Goal: Task Accomplishment & Management: Use online tool/utility

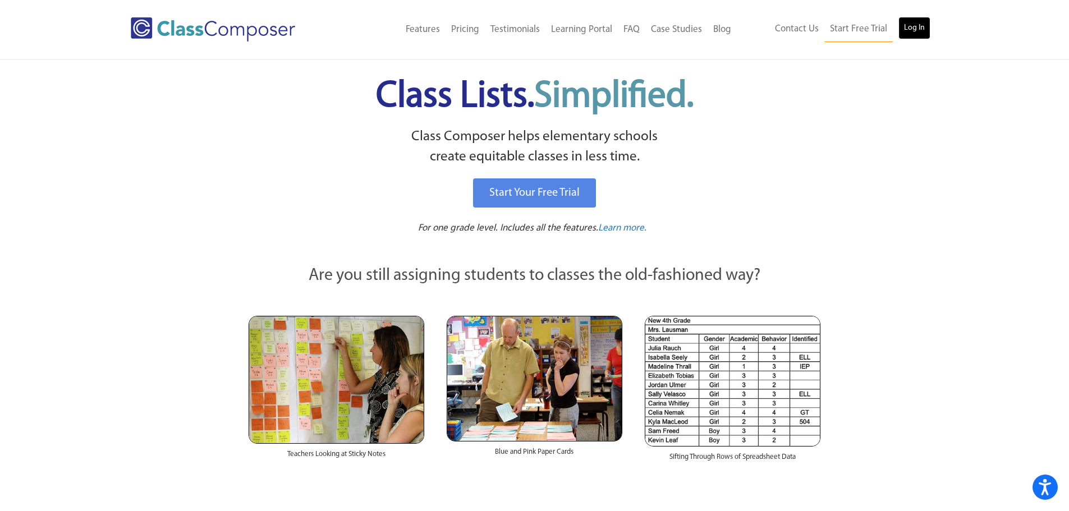
click at [911, 30] on link "Log In" at bounding box center [914, 28] width 32 height 22
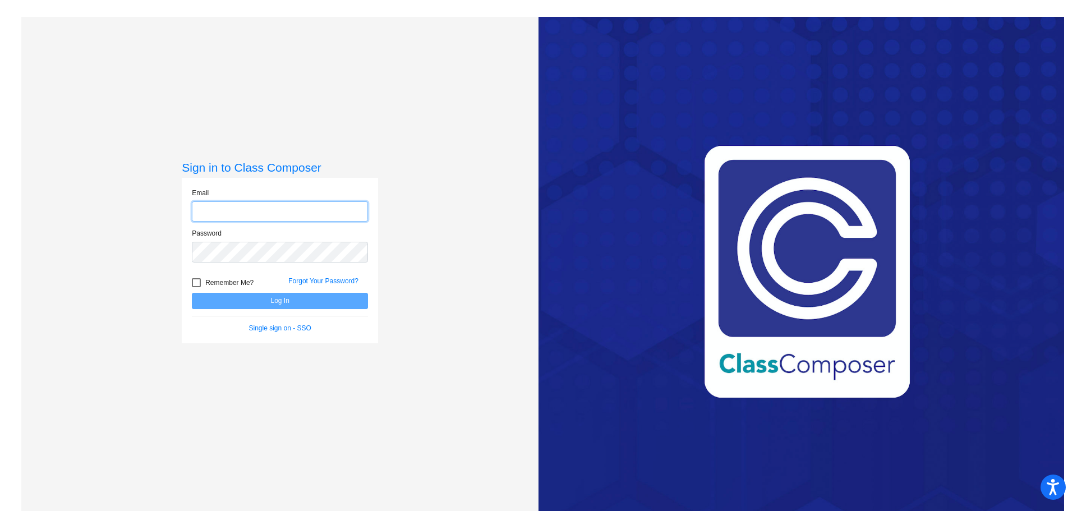
type input "[EMAIL_ADDRESS][PERSON_NAME][DOMAIN_NAME]"
click at [326, 301] on button "Log In" at bounding box center [280, 301] width 176 height 16
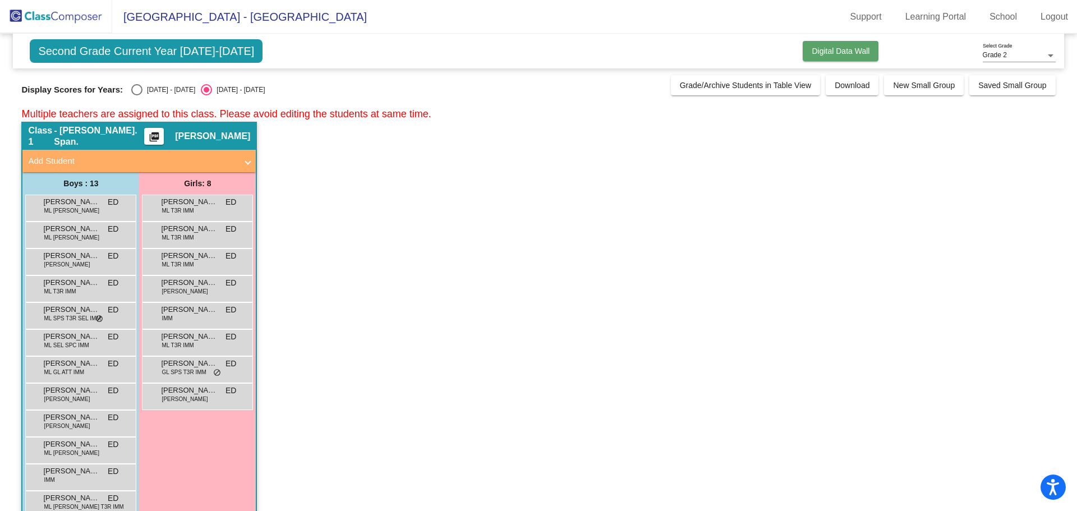
click at [835, 52] on span "Digital Data Wall" at bounding box center [841, 51] width 58 height 9
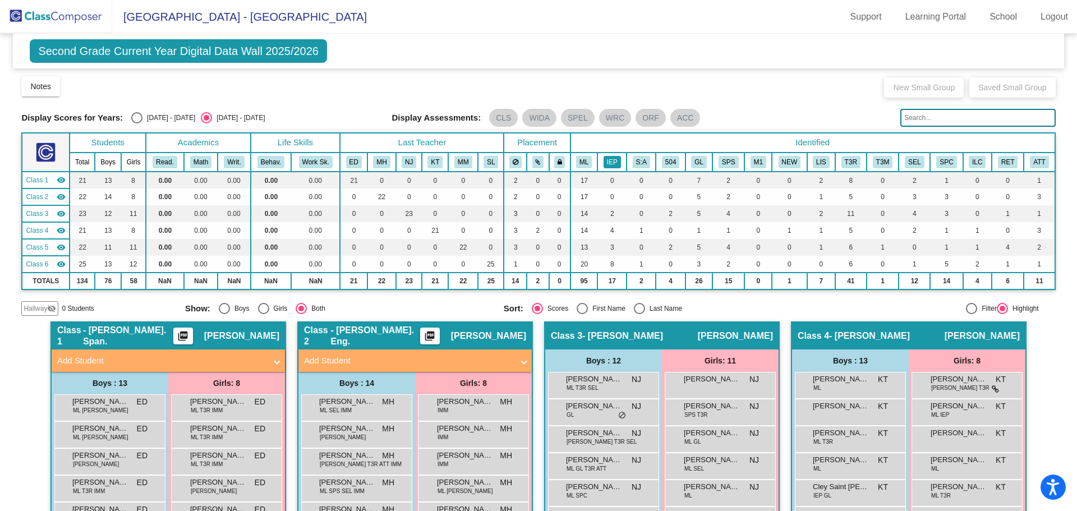
click at [604, 161] on button "IEP" at bounding box center [612, 162] width 17 height 12
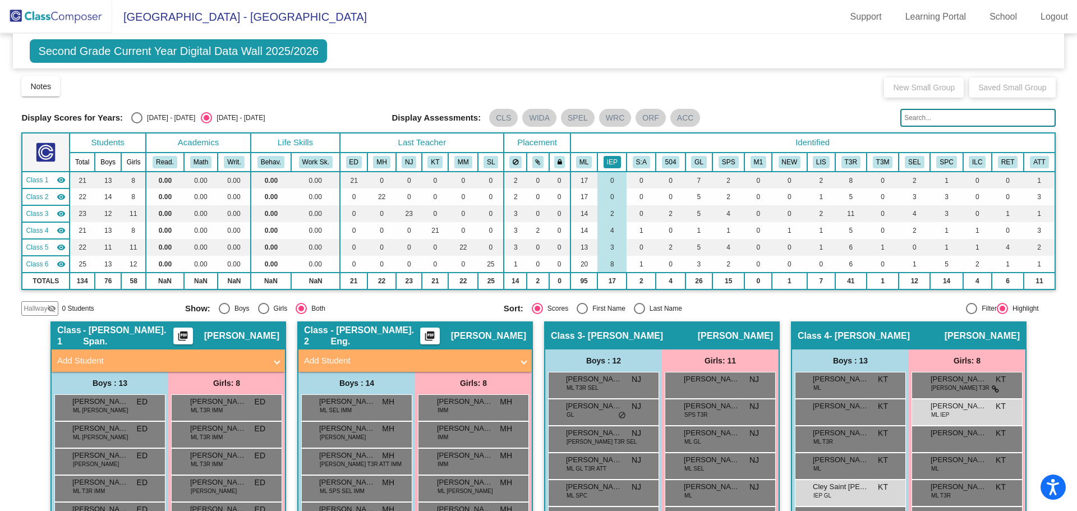
click at [608, 161] on button "IEP" at bounding box center [612, 162] width 17 height 12
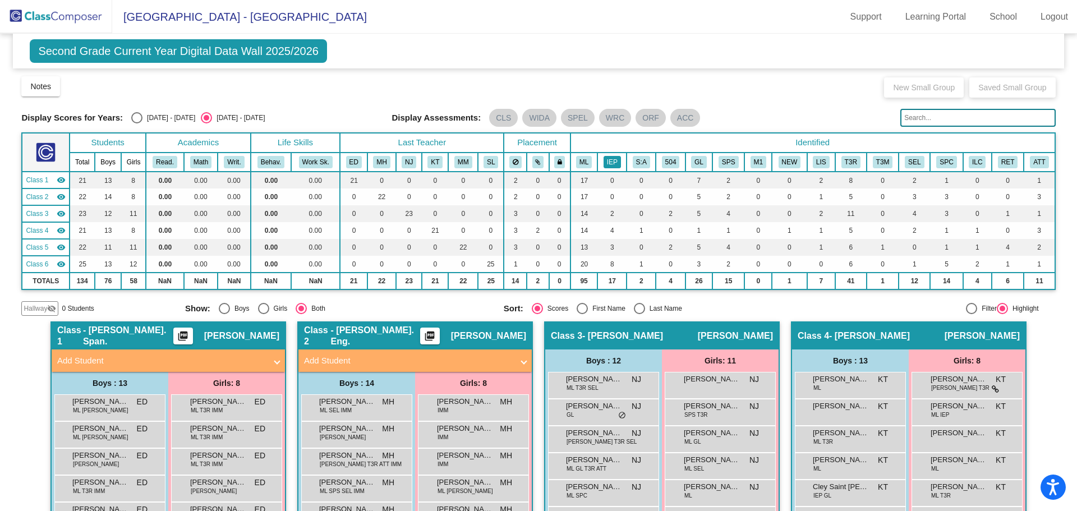
click at [605, 159] on button "IEP" at bounding box center [612, 162] width 17 height 12
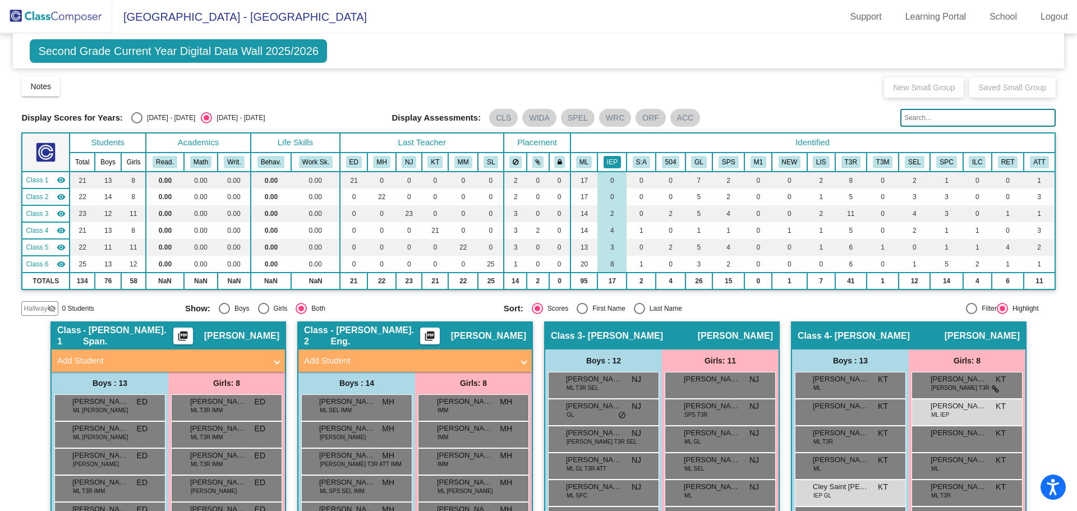
click at [604, 159] on button "IEP" at bounding box center [612, 162] width 17 height 12
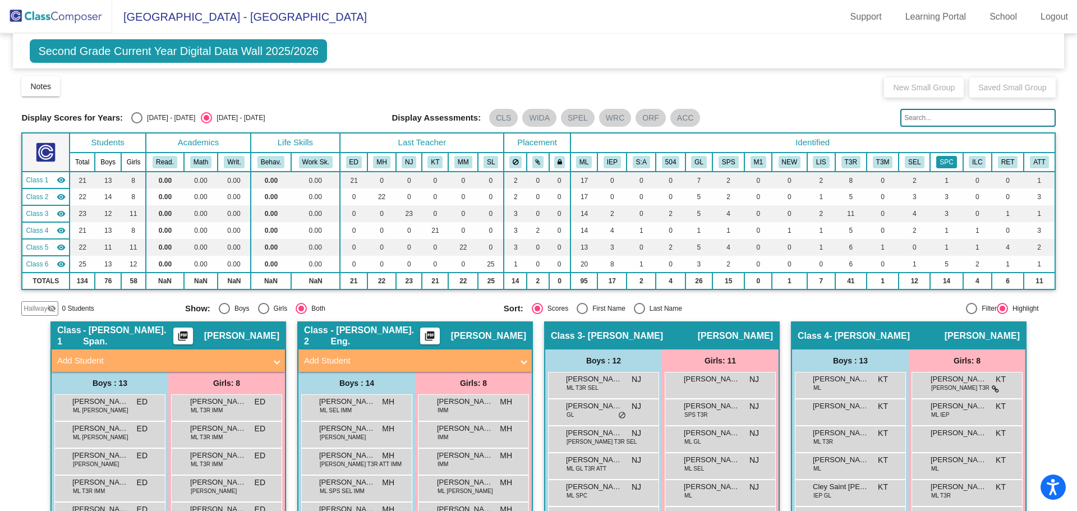
click at [947, 159] on button "SPC" at bounding box center [946, 162] width 20 height 12
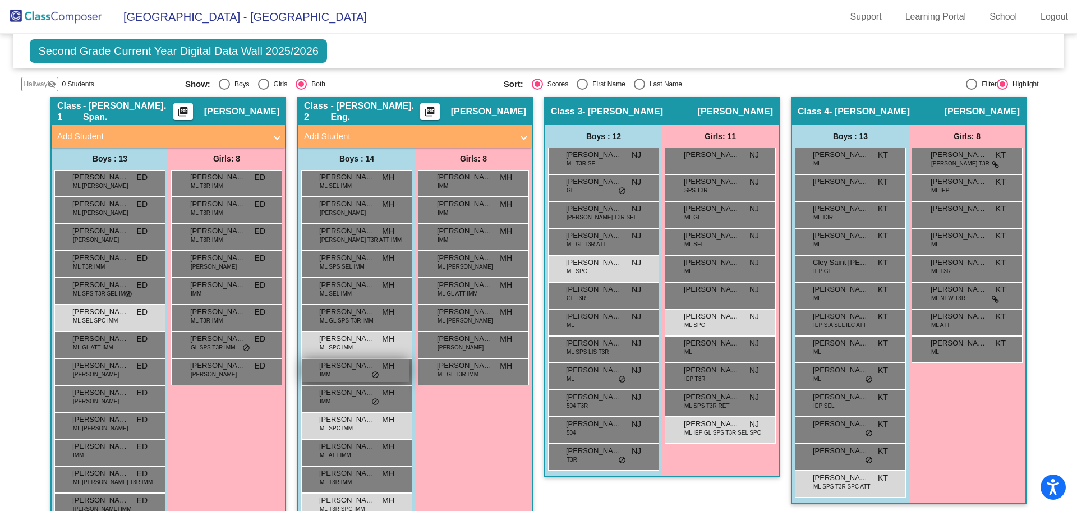
scroll to position [168, 0]
